Goal: Navigation & Orientation: Find specific page/section

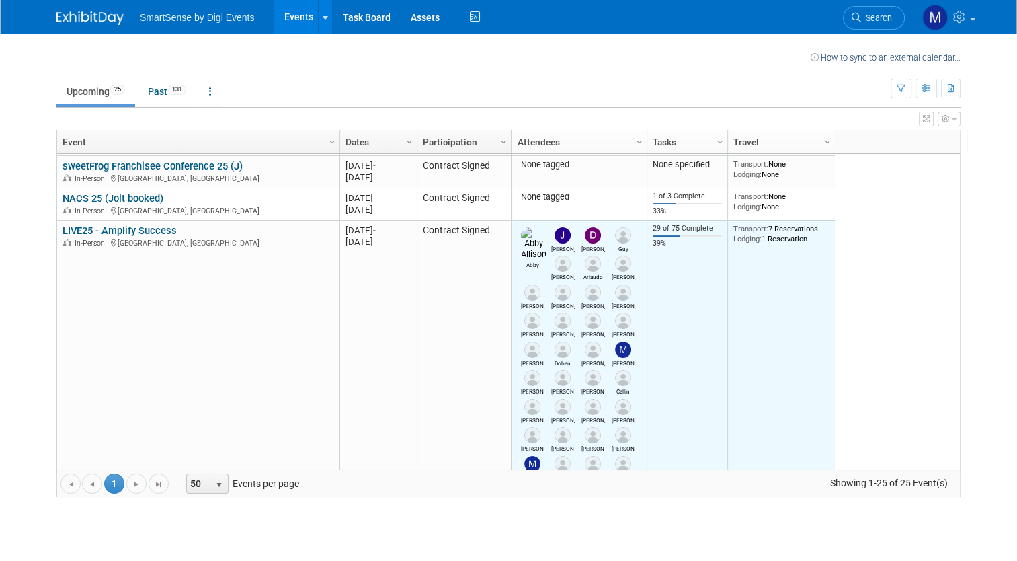
scroll to position [320, 0]
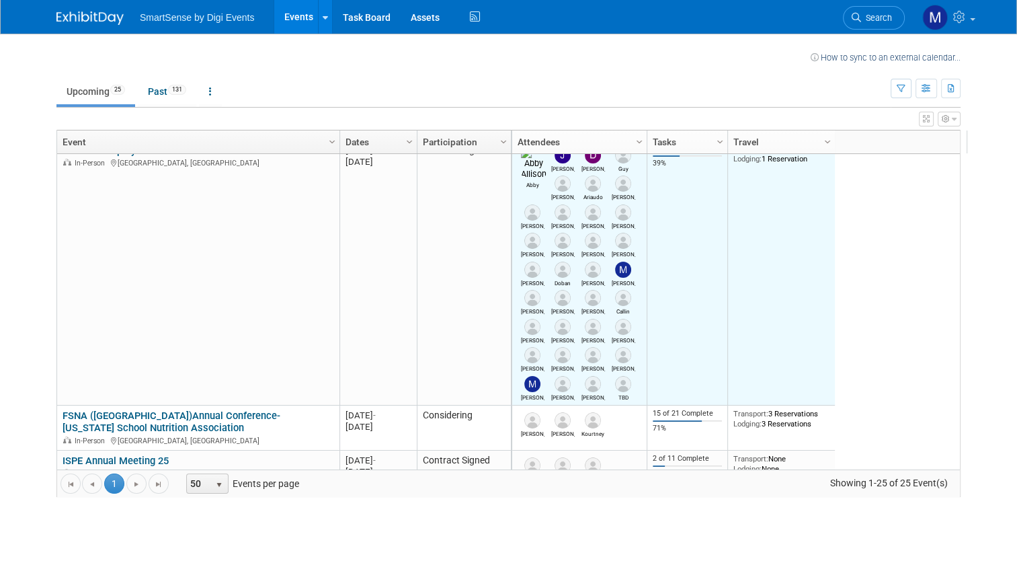
click at [613, 384] on td "Abby [PERSON_NAME] [PERSON_NAME] [PERSON_NAME] [PERSON_NAME] [PERSON_NAME] [PER…" at bounding box center [579, 273] width 134 height 265
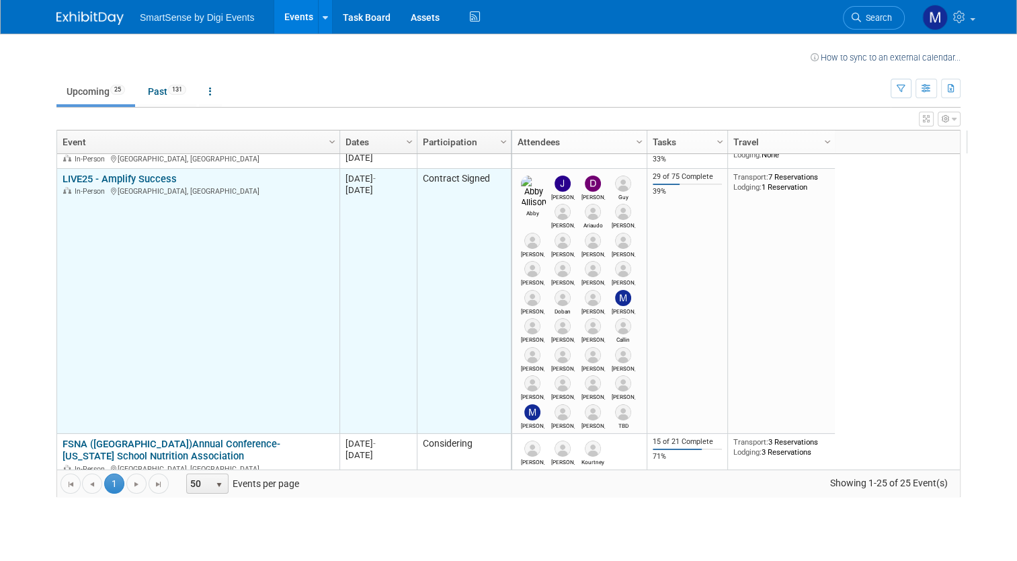
click at [153, 180] on link "LIVE25 - Amplify Success" at bounding box center [120, 179] width 114 height 12
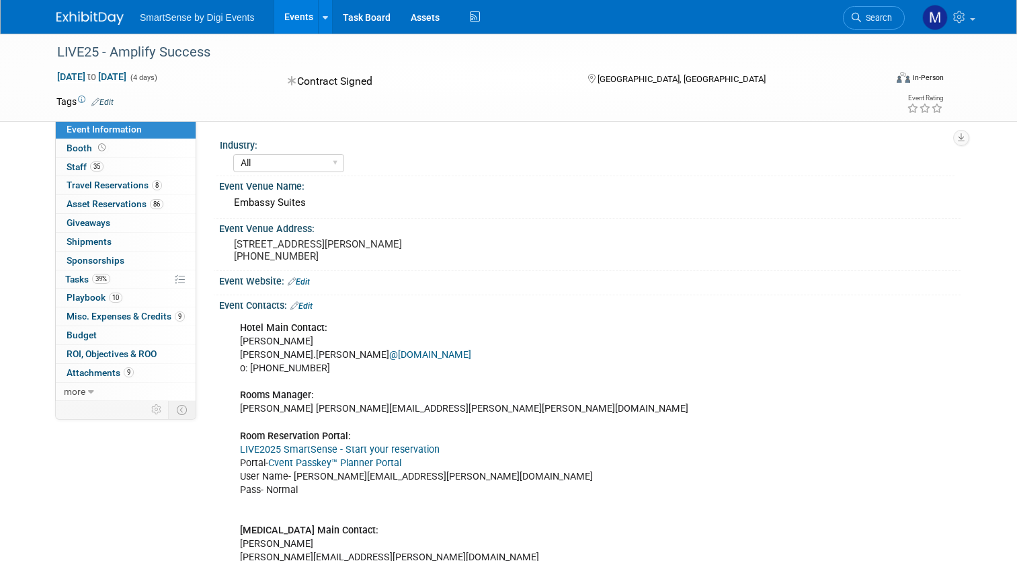
select select "All"
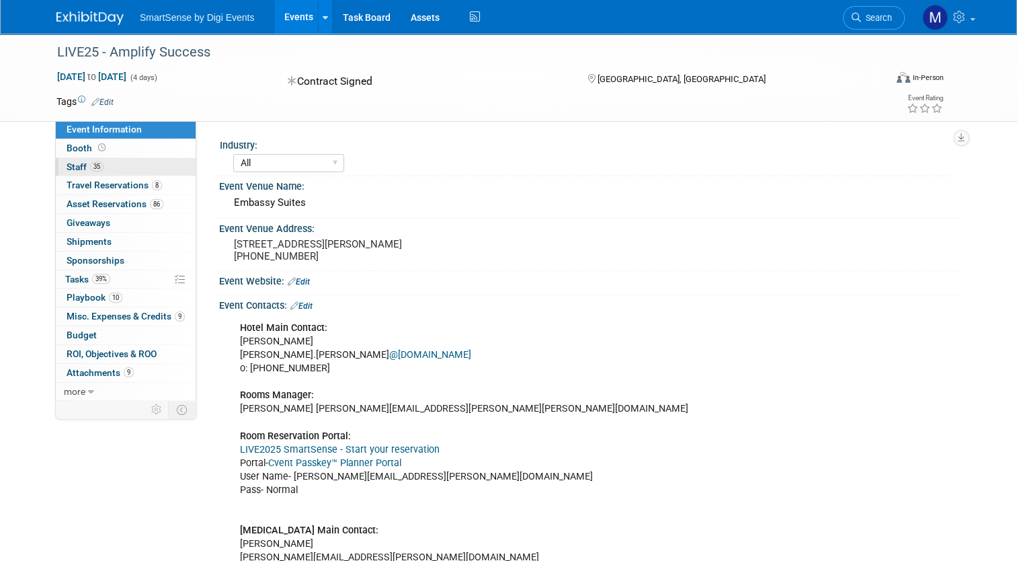
click at [105, 168] on link "35 Staff 35" at bounding box center [126, 167] width 140 height 18
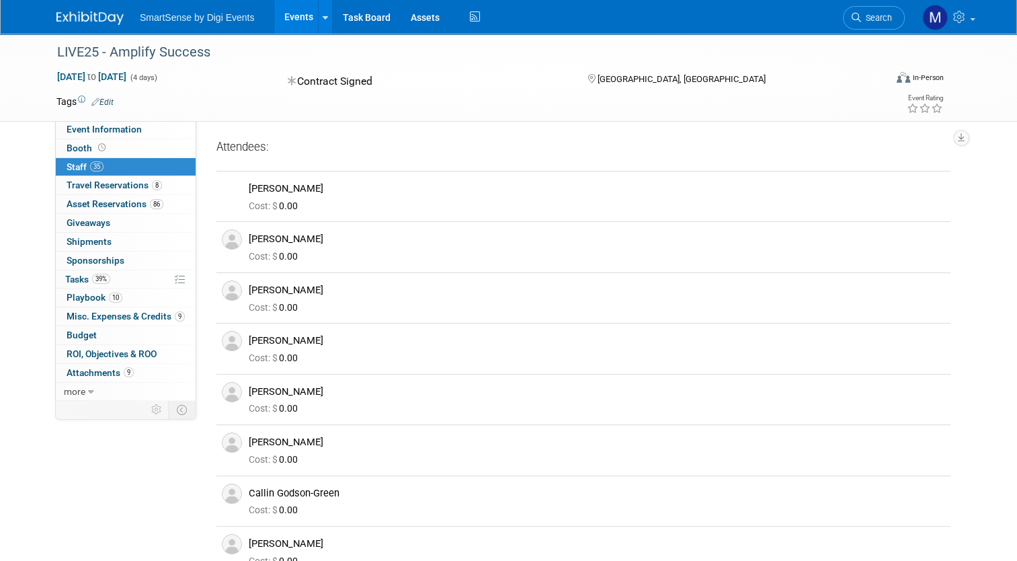
click at [822, 85] on div "Virtual In-Person Hybrid <img src="[URL][DOMAIN_NAME]" style="width: 22px; heig…" at bounding box center [878, 80] width 131 height 20
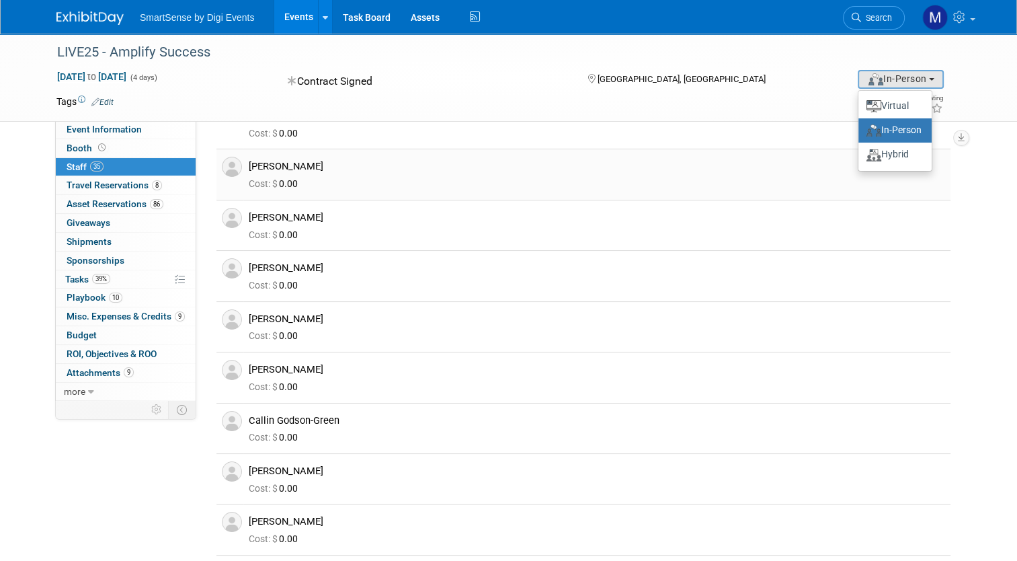
scroll to position [83, 0]
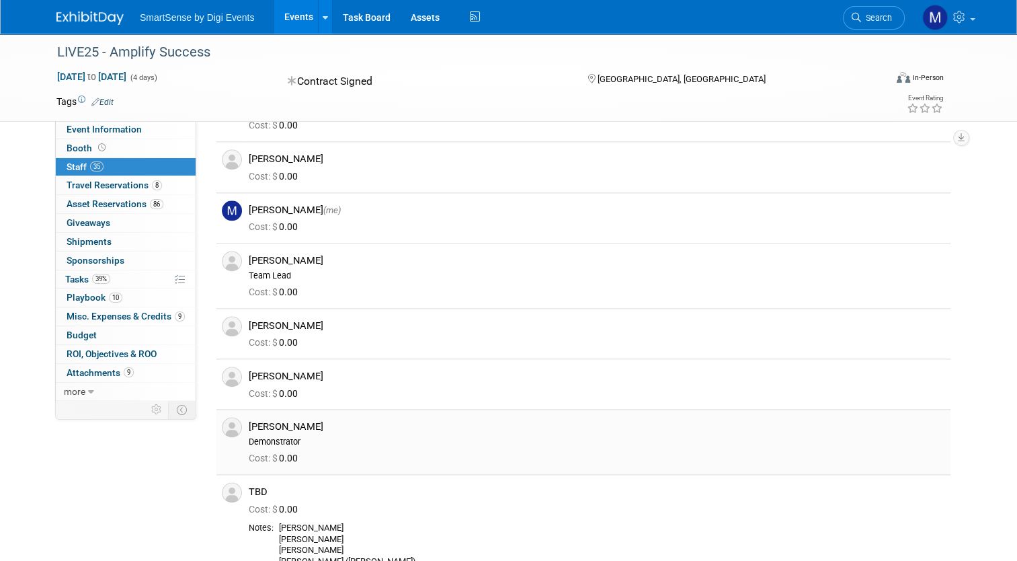
scroll to position [1779, 0]
